Goal: Task Accomplishment & Management: Complete application form

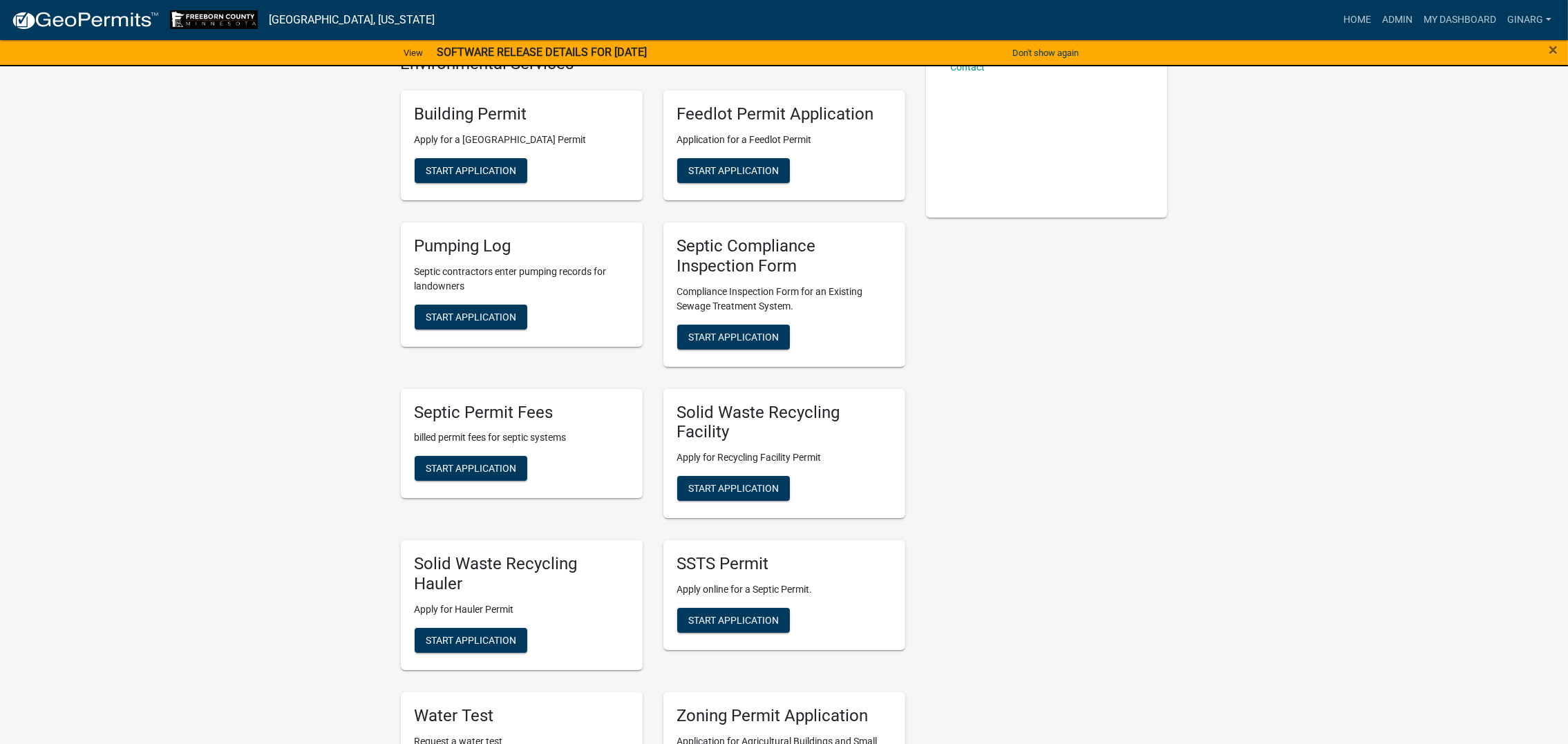
scroll to position [414, 0]
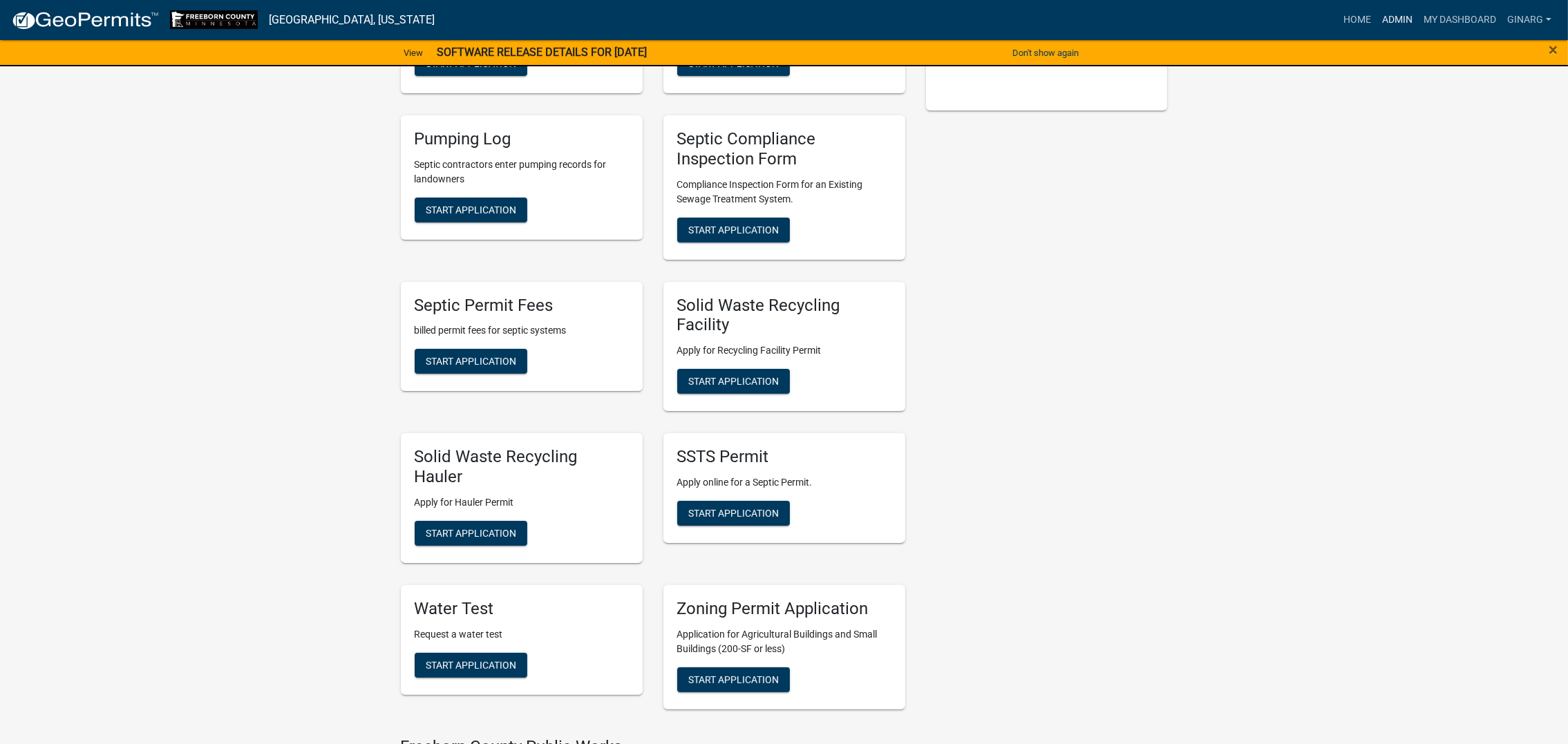
click at [1376, 26] on link "Admin" at bounding box center [1397, 20] width 42 height 26
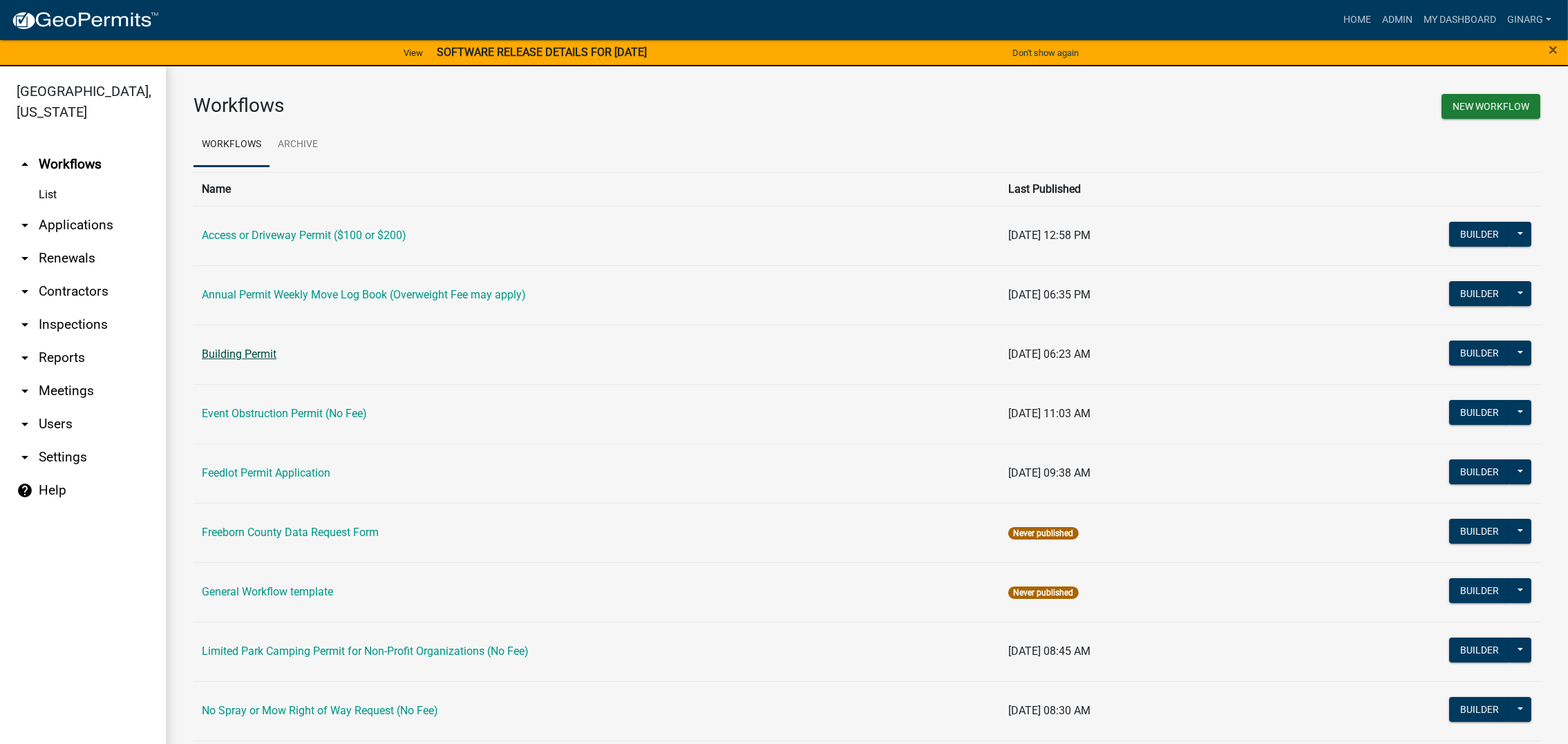
click at [274, 360] on link "Building Permit" at bounding box center [239, 354] width 75 height 13
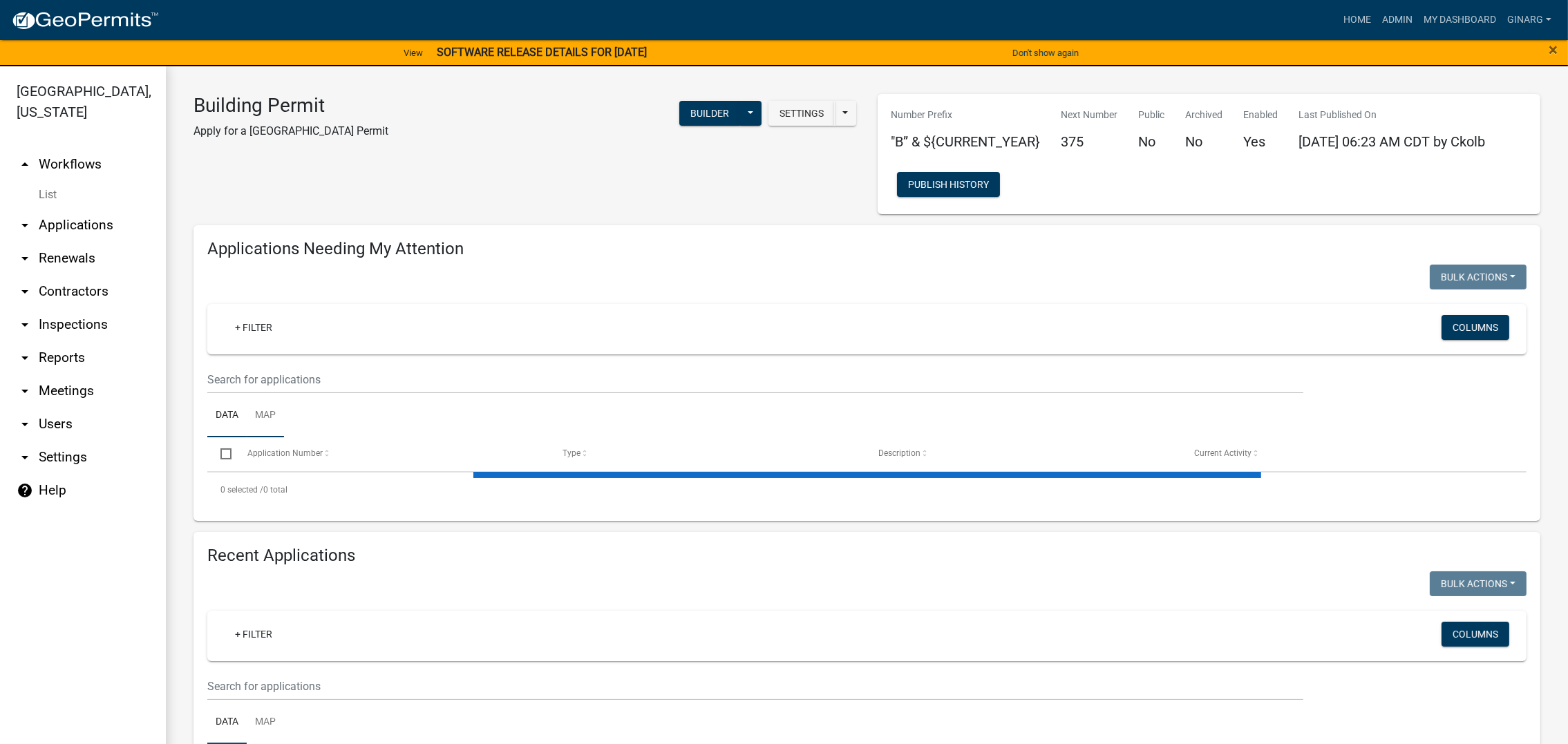
select select "3: 100"
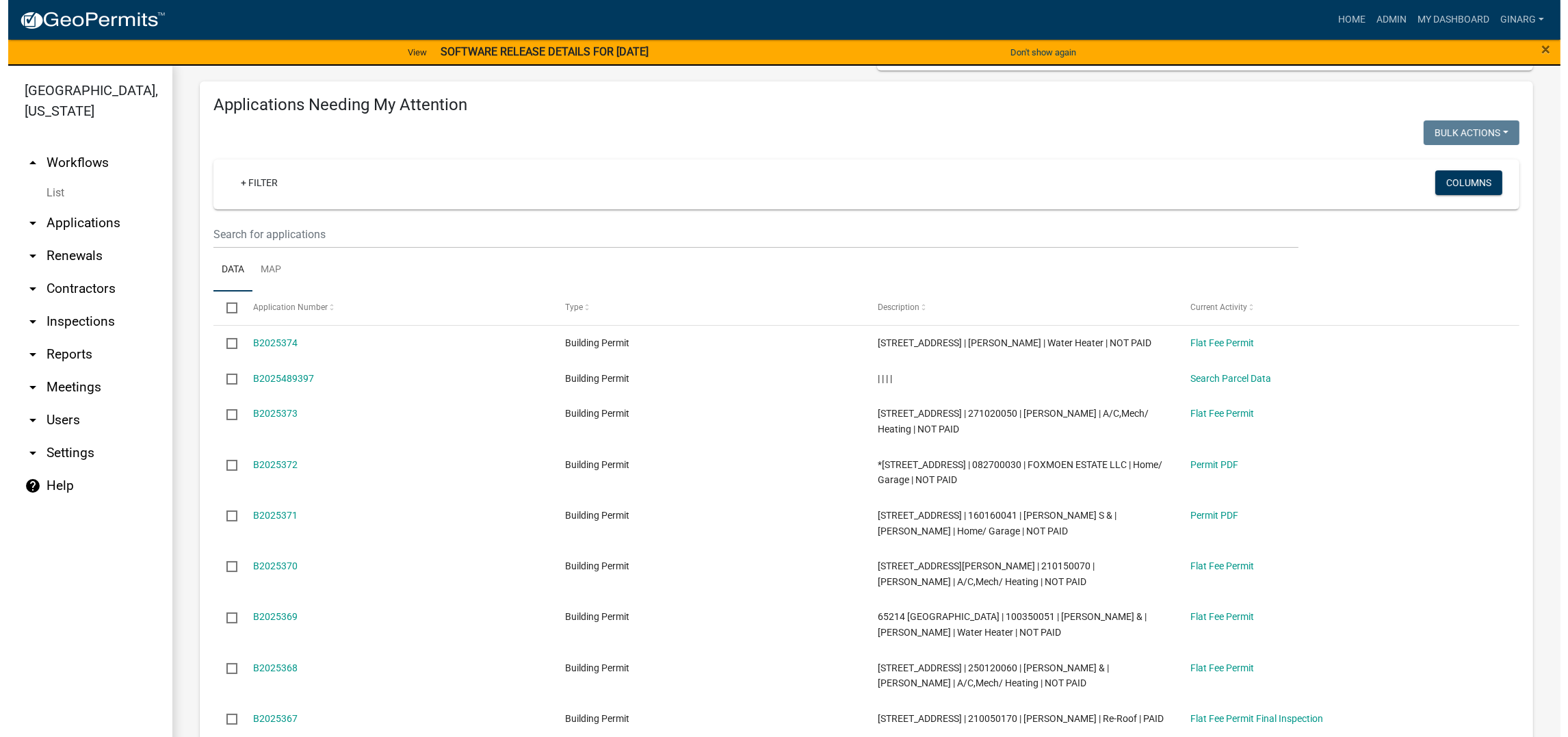
scroll to position [205, 0]
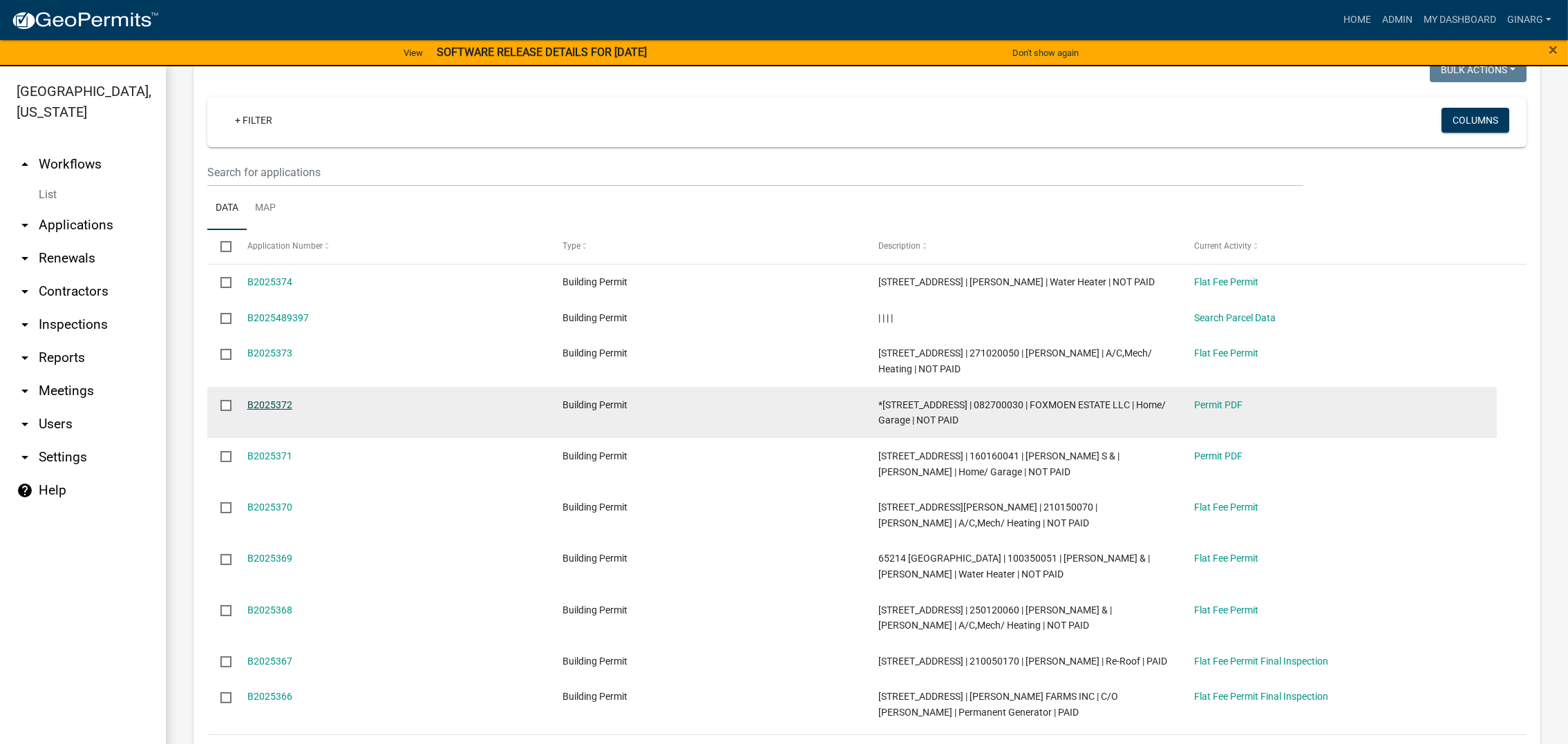
click at [284, 410] on link "B2025372" at bounding box center [270, 404] width 45 height 11
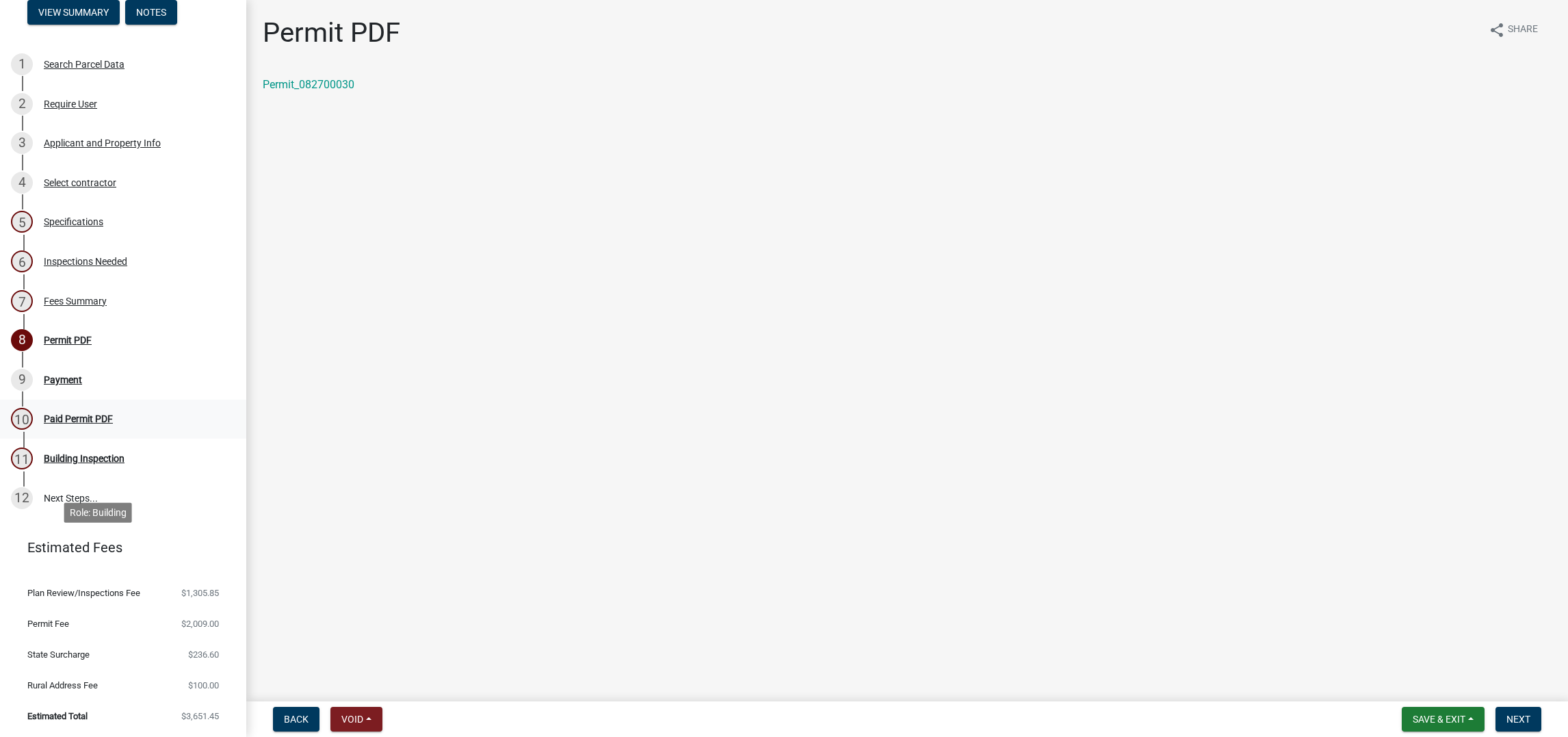
scroll to position [307, 0]
click at [92, 345] on div "Permit PDF" at bounding box center [67, 339] width 48 height 9
click at [1497, 719] on button "Next" at bounding box center [1519, 719] width 46 height 25
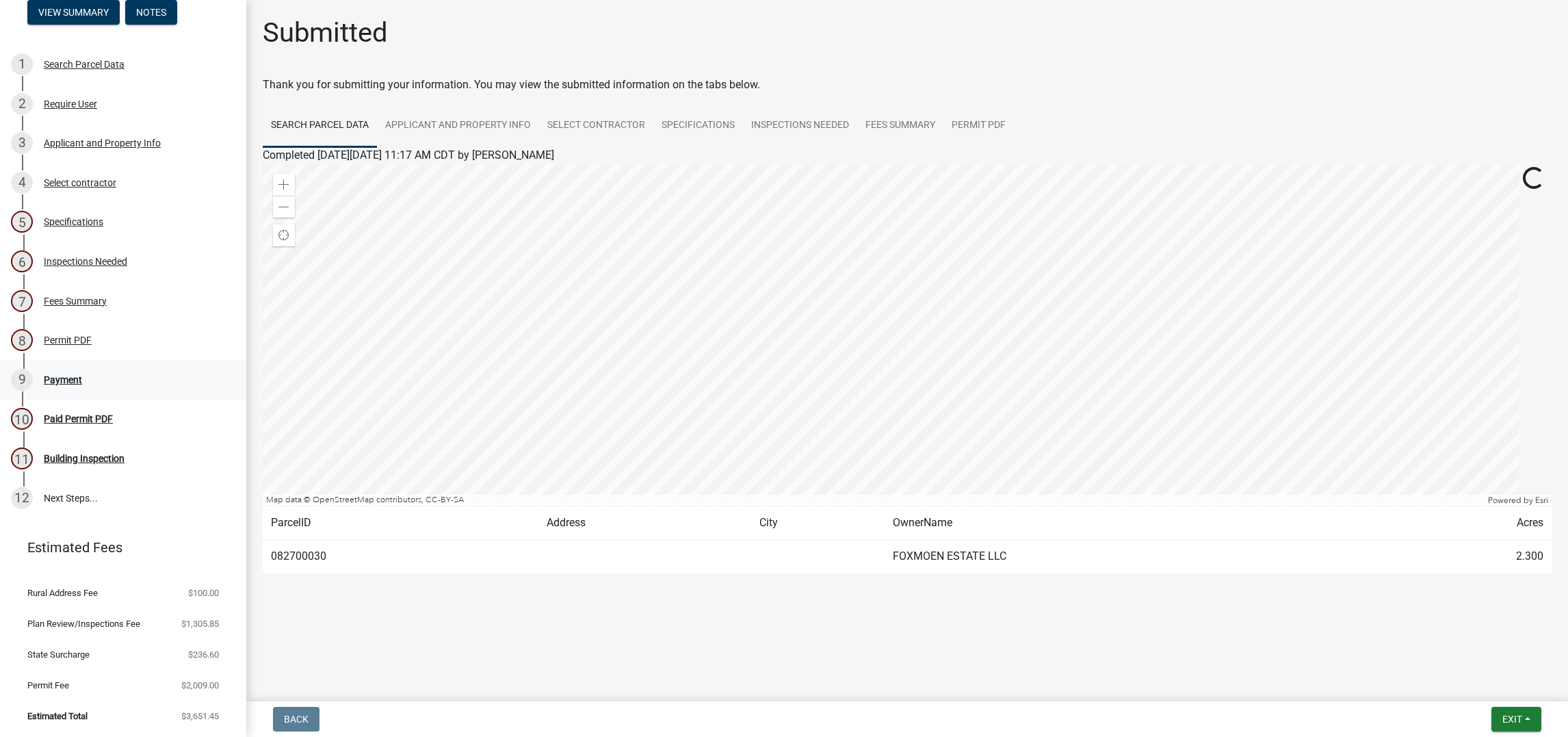
click at [113, 391] on div "9 Payment" at bounding box center [118, 379] width 214 height 22
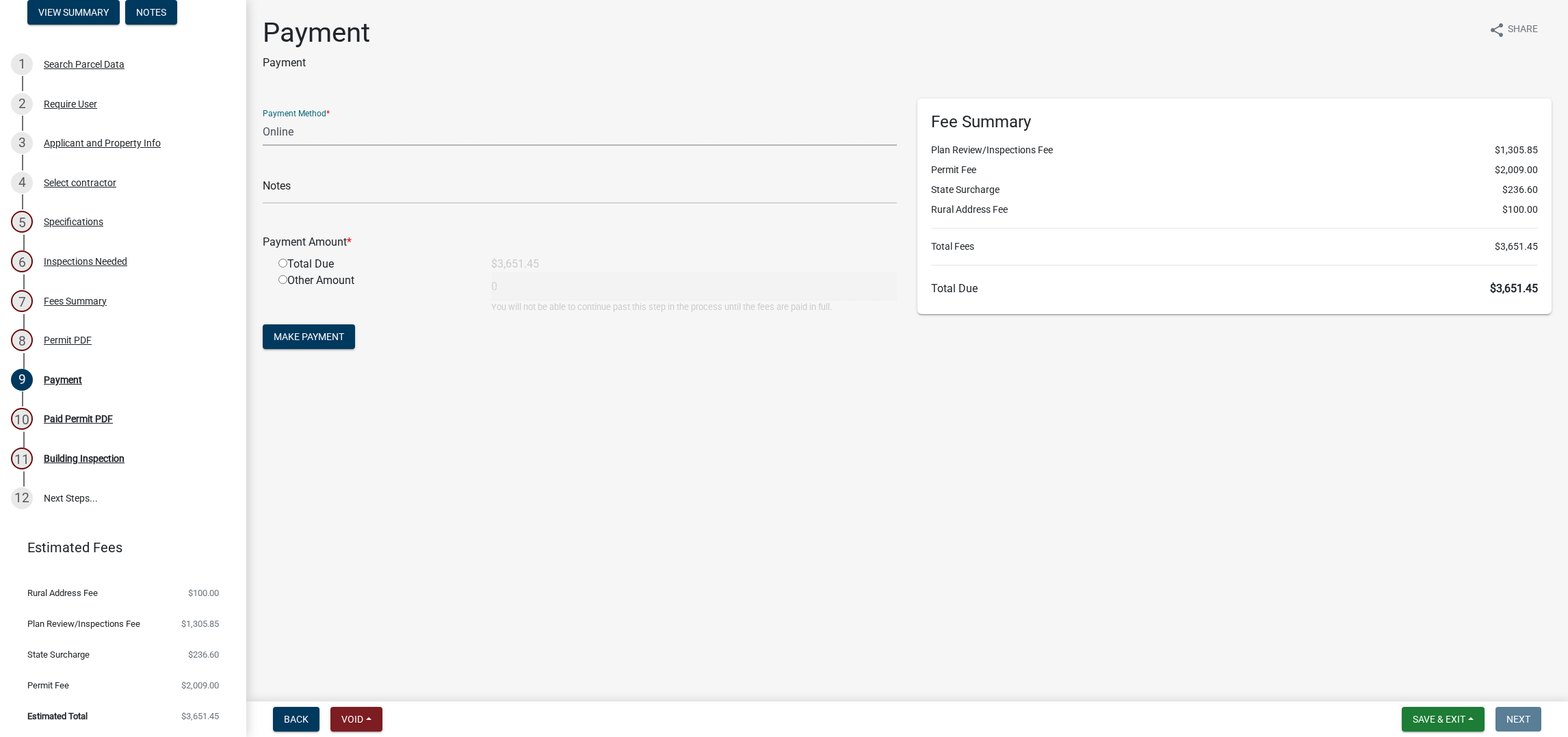
click at [363, 145] on select "Credit Card POS Check Cash Online" at bounding box center [580, 131] width 634 height 28
select select "1: 0"
click at [270, 145] on select "Credit Card POS Check Cash Online" at bounding box center [580, 131] width 634 height 28
click at [324, 204] on input "text" at bounding box center [580, 190] width 634 height 28
type input "5173"
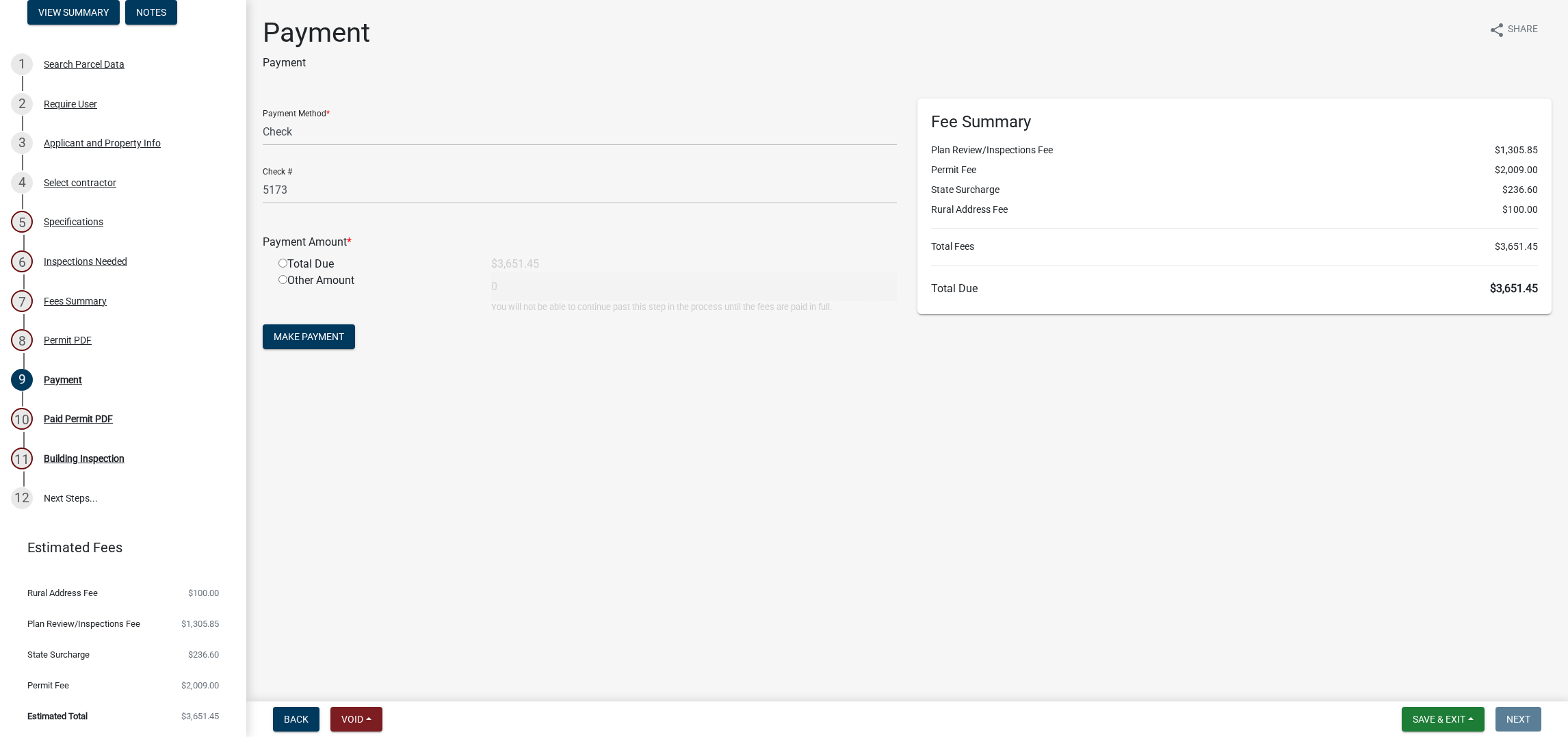
click at [287, 267] on input "radio" at bounding box center [283, 263] width 9 height 9
radio input "true"
type input "3651.45"
click at [334, 342] on span "Make Payment" at bounding box center [309, 336] width 71 height 11
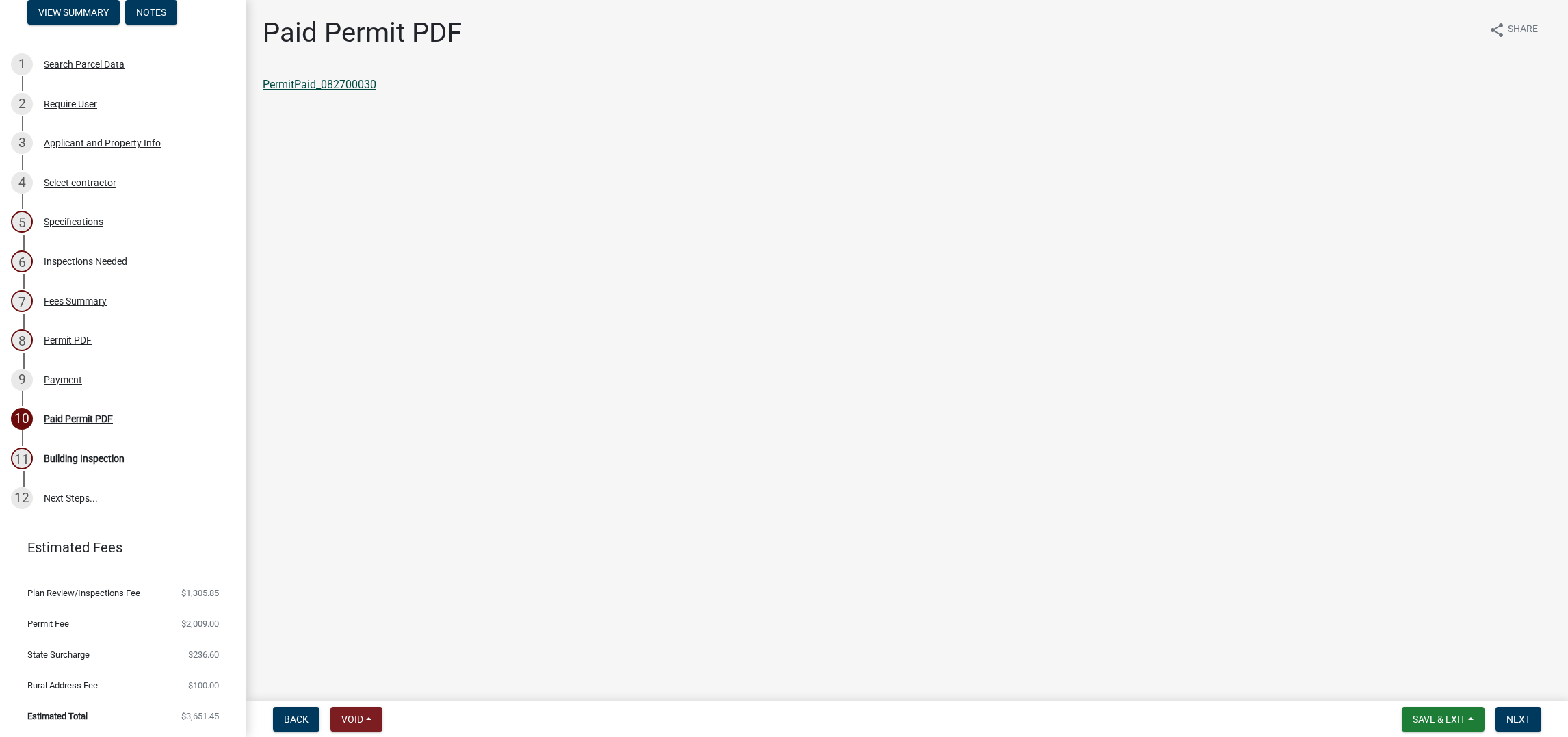
click at [376, 91] on link "PermitPaid_082700030" at bounding box center [319, 84] width 113 height 13
click at [1413, 713] on span "Save & Exit" at bounding box center [1439, 718] width 53 height 11
click at [1376, 669] on button "Save & Exit" at bounding box center [1430, 671] width 110 height 33
